Goal: Obtain resource: Download file/media

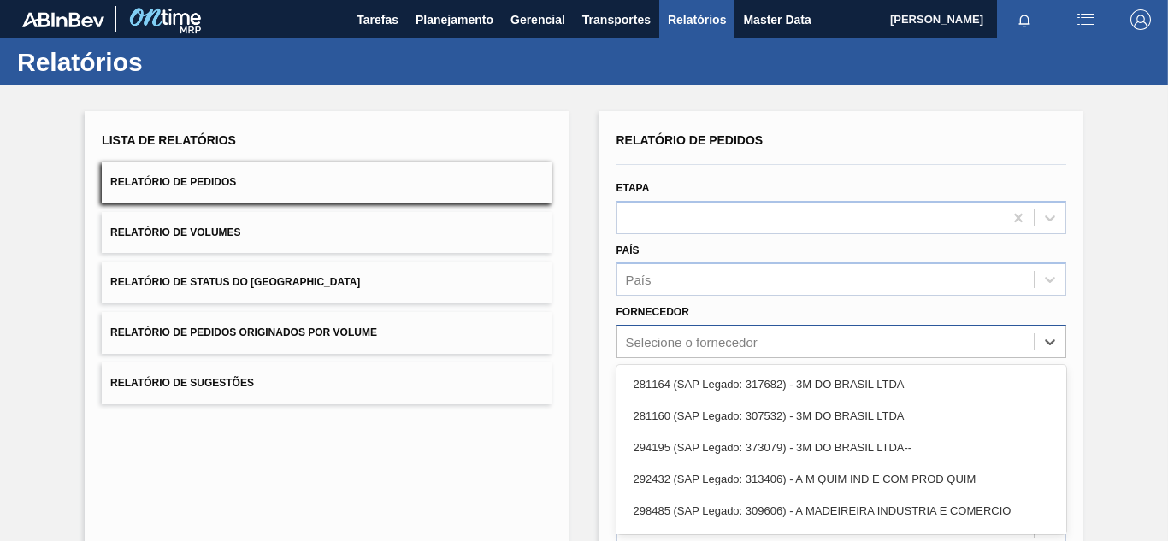
click at [674, 343] on div "option 281164 (SAP Legado: 317682) - 3M DO BRASIL LTDA focused, 1 of 101. 101 r…" at bounding box center [842, 341] width 450 height 33
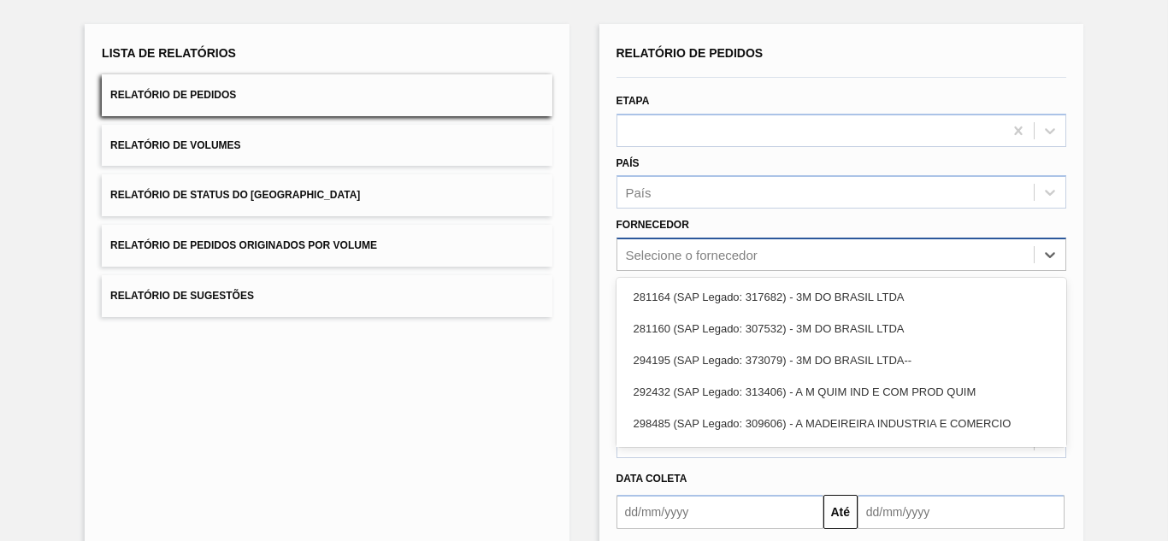
paste input "295468"
type input "295468"
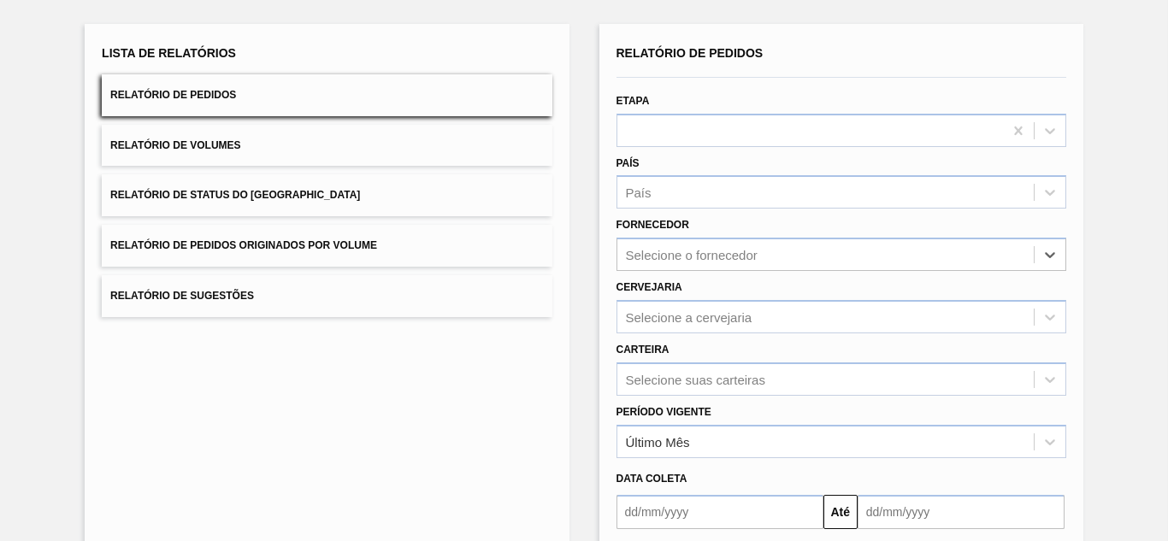
drag, startPoint x: 676, startPoint y: 259, endPoint x: 610, endPoint y: 254, distance: 66.9
click at [611, 253] on div "Fornecedor Select is focused ,type to refine list, press Down to open the menu,…" at bounding box center [842, 242] width 464 height 58
click at [647, 255] on div "Selecione o fornecedor" at bounding box center [692, 255] width 132 height 15
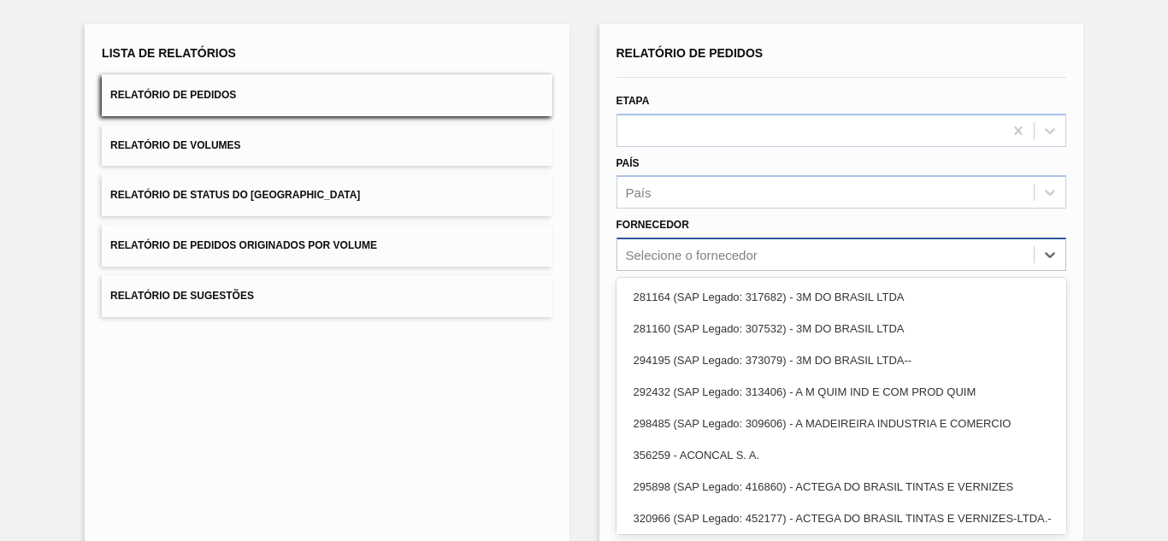
paste input "295468"
type input "295468"
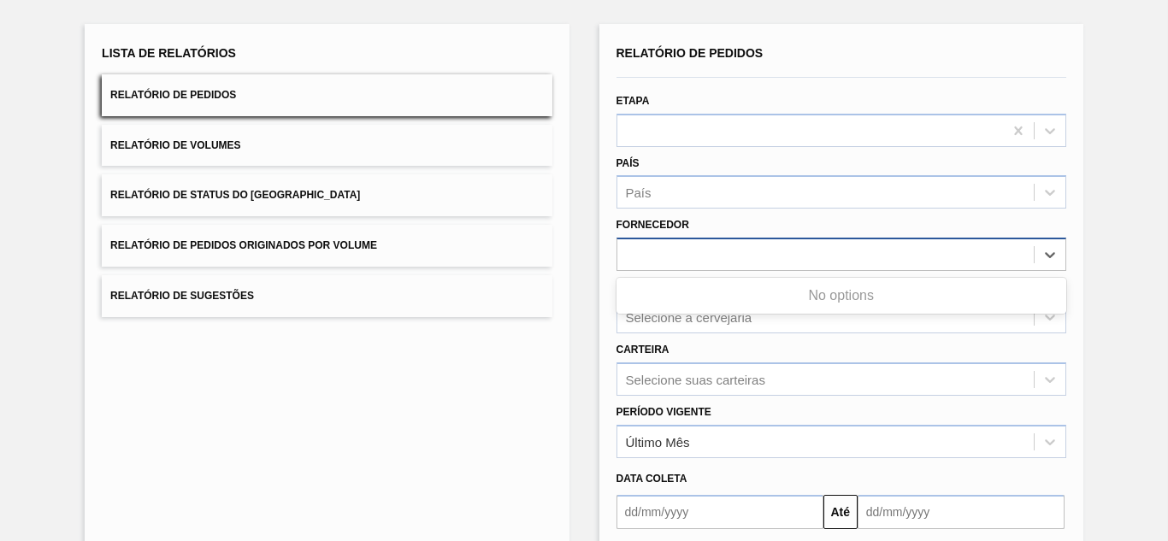
drag, startPoint x: 687, startPoint y: 254, endPoint x: 619, endPoint y: 251, distance: 67.6
click at [619, 251] on div "295468" at bounding box center [825, 255] width 416 height 25
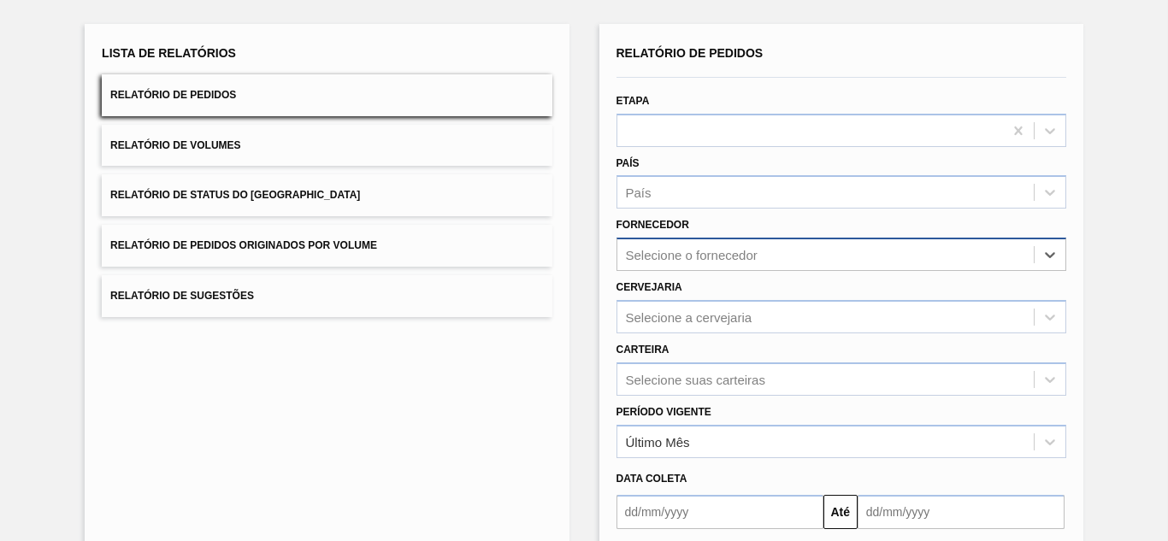
paste input "295468"
type input "295468"
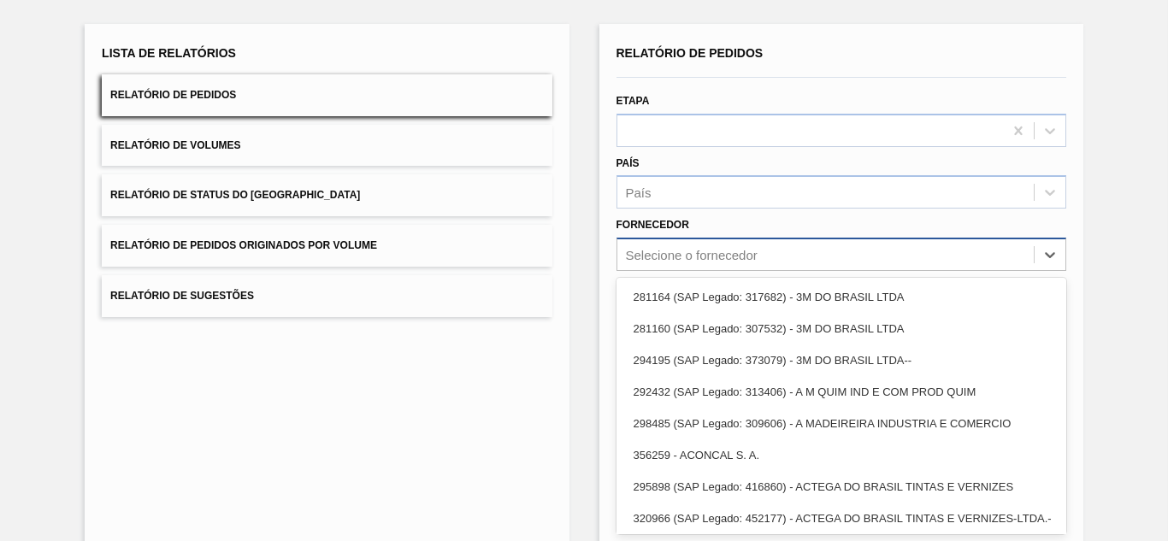
click at [670, 255] on div "Selecione o fornecedor" at bounding box center [692, 255] width 132 height 15
paste input "289877"
type input "289877"
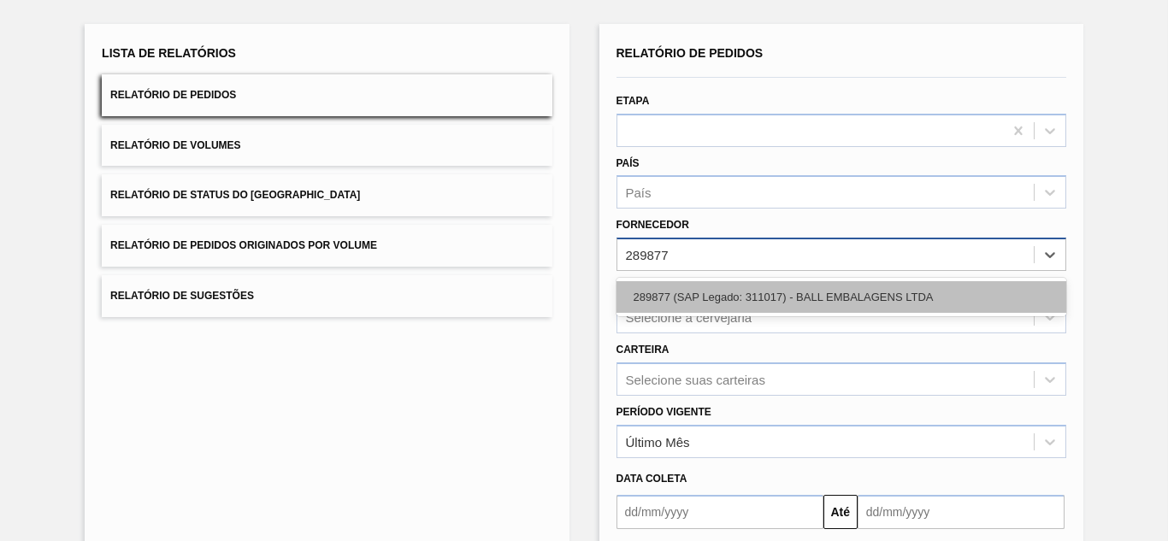
click at [667, 281] on div "289877 (SAP Legado: 311017) - BALL EMBALAGENS LTDA" at bounding box center [842, 297] width 450 height 32
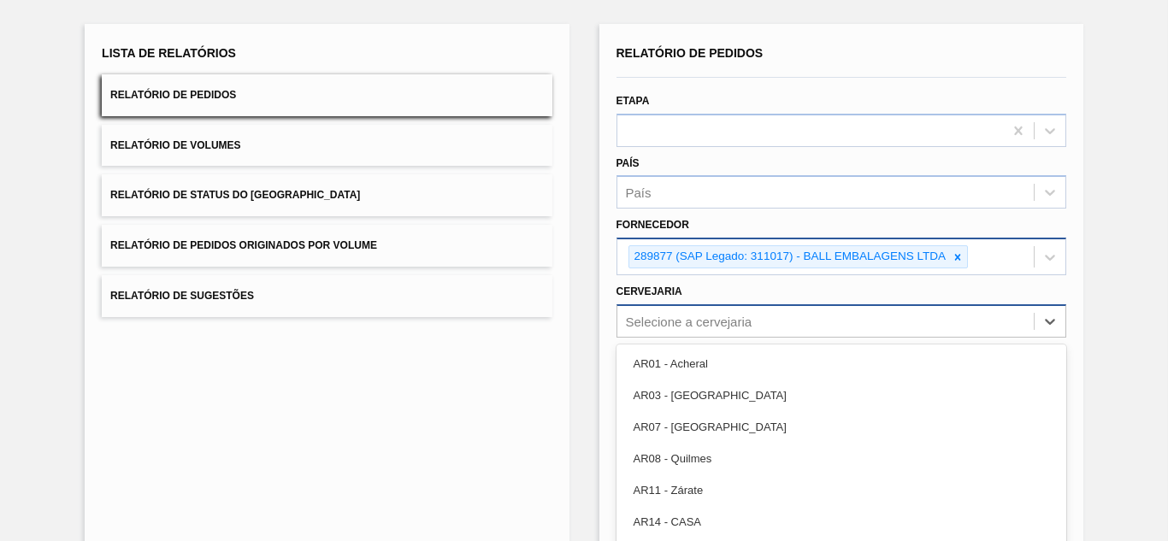
click at [668, 319] on div "option AR03 - Corrientes focused, 2 of 93. 93 results available. Use Up and Dow…" at bounding box center [842, 320] width 450 height 33
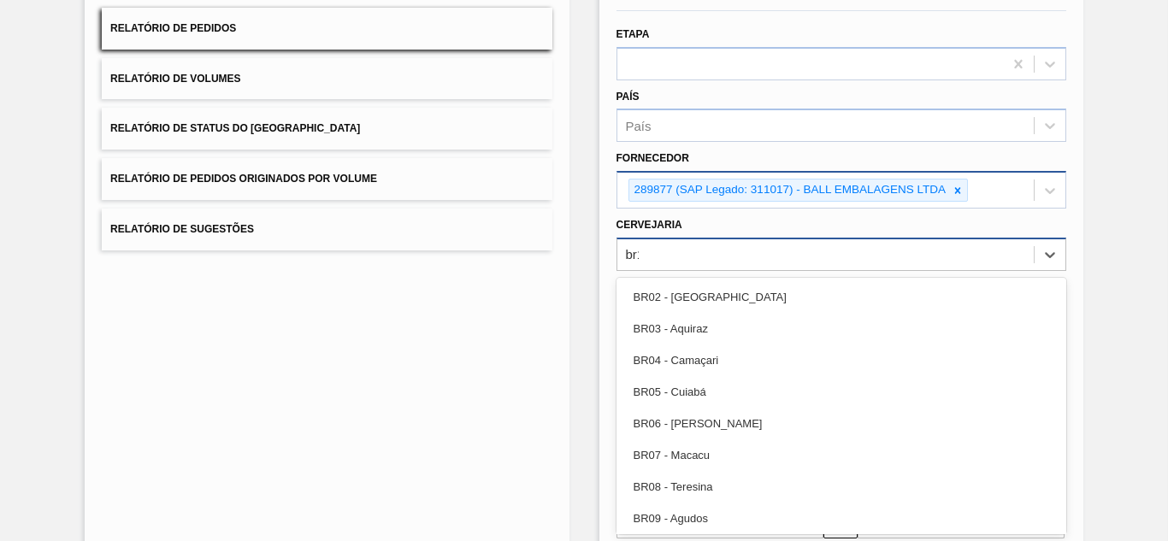
type input "br19"
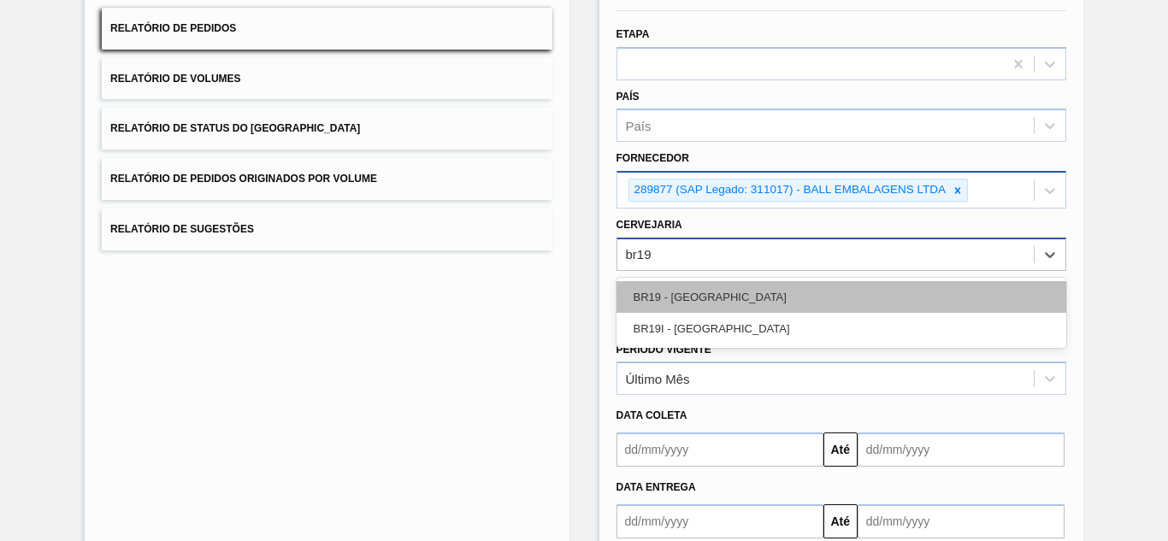
click at [676, 301] on div "BR19 - [GEOGRAPHIC_DATA]" at bounding box center [842, 297] width 450 height 32
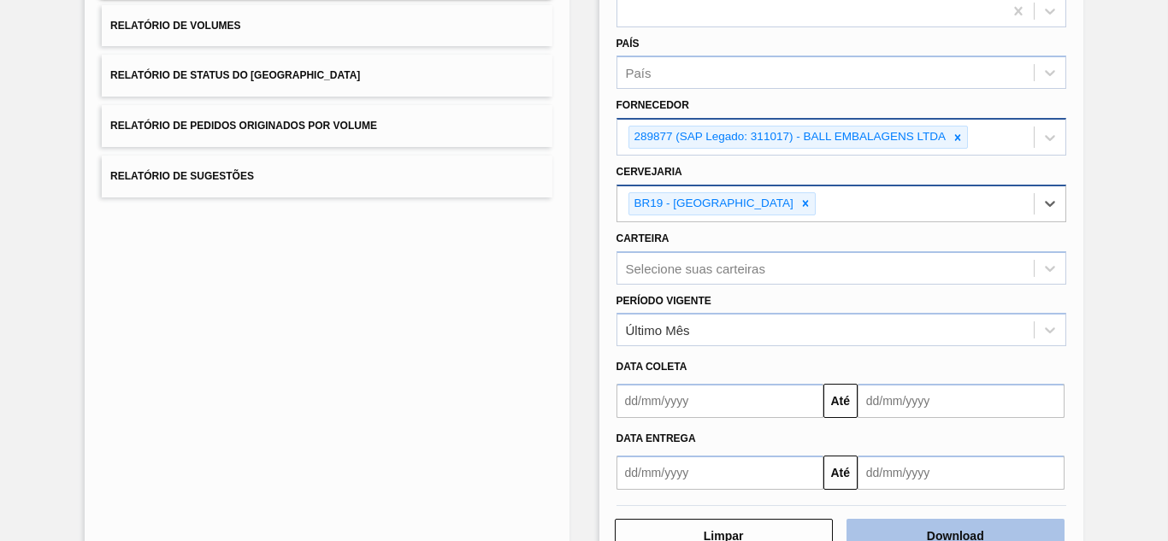
scroll to position [259, 0]
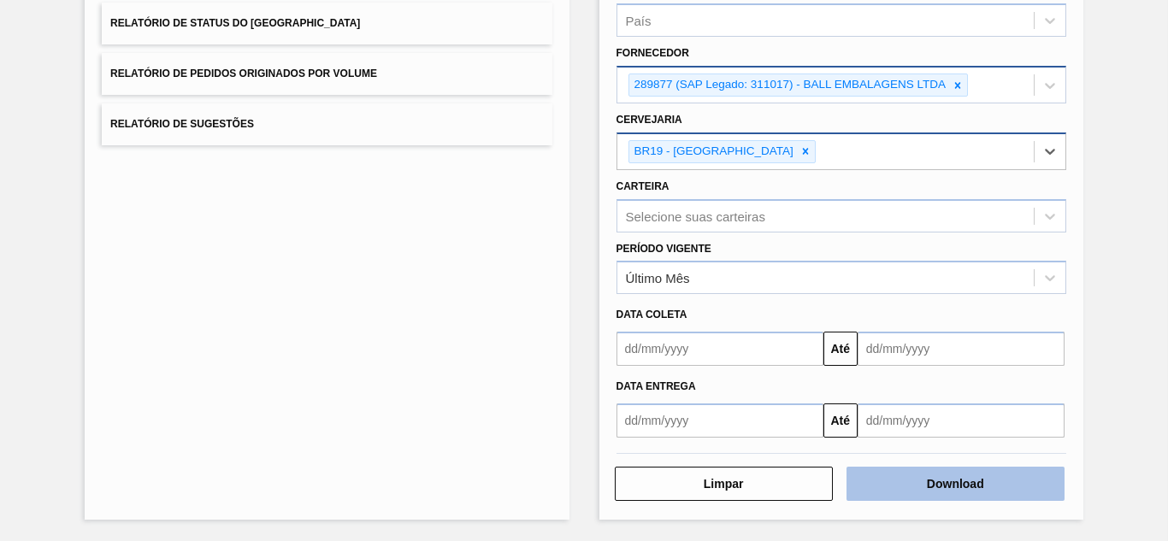
click at [914, 472] on button "Download" at bounding box center [956, 484] width 218 height 34
